Goal: Navigation & Orientation: Find specific page/section

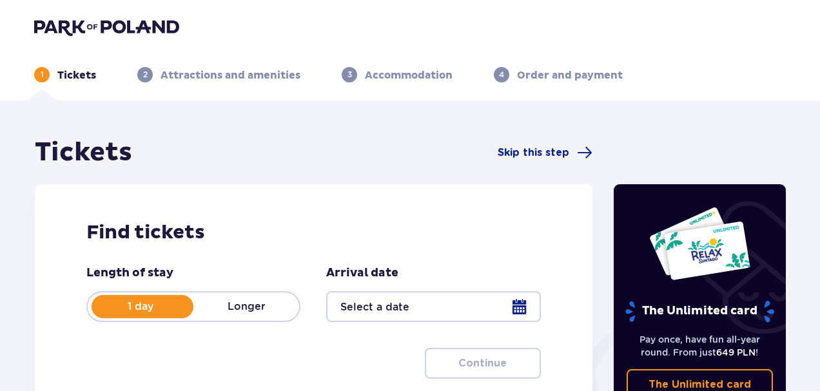
click at [215, 58] on div "1 Tickets 2 Attractions and amenities 3 Accommodation 4 Order and payment" at bounding box center [410, 59] width 772 height 46
click at [134, 24] on img at bounding box center [106, 27] width 145 height 18
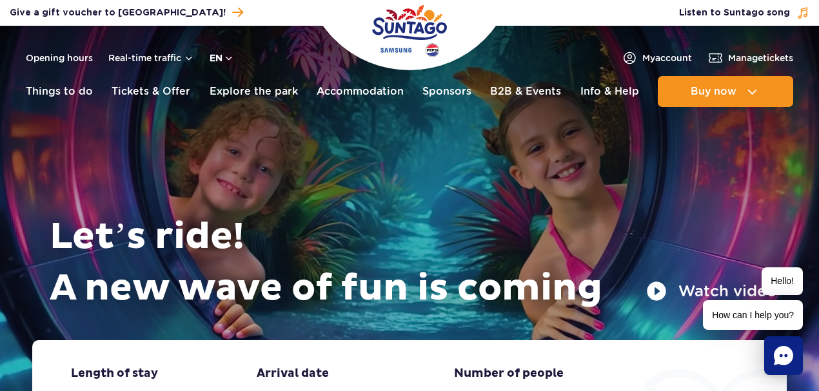
click at [228, 55] on button "en" at bounding box center [222, 58] width 24 height 13
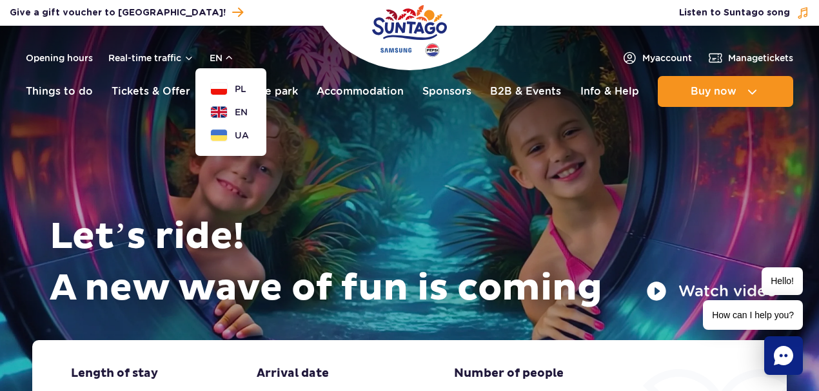
click at [269, 19] on div "Buy voucher Give a gift voucher to Suntago!" at bounding box center [231, 12] width 462 height 17
